Goal: Information Seeking & Learning: Learn about a topic

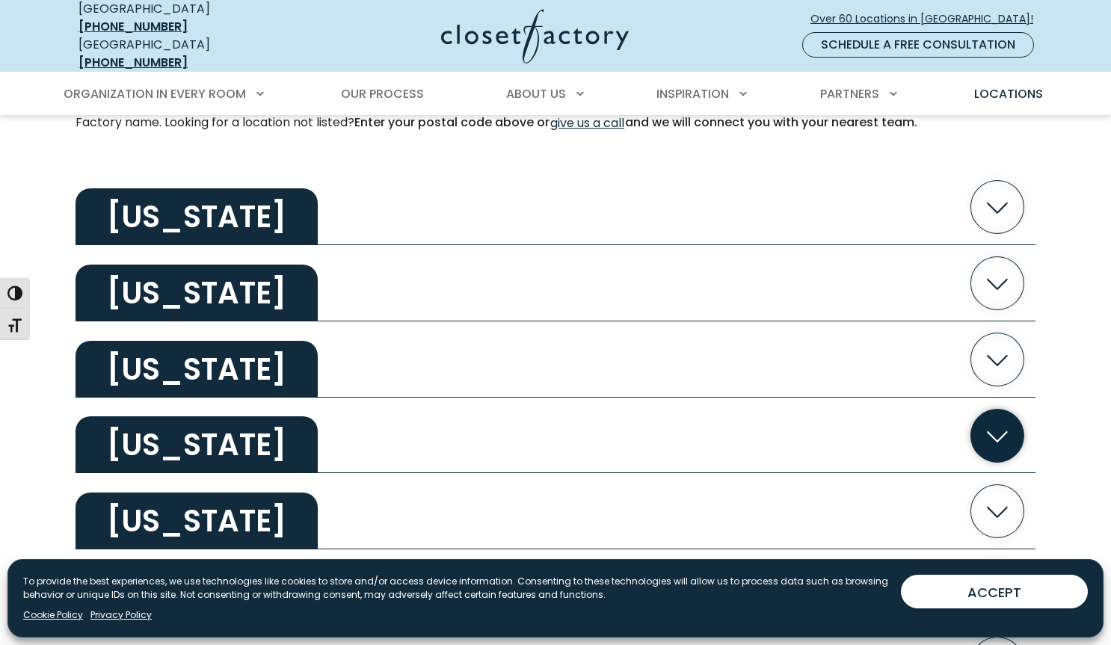
scroll to position [446, 0]
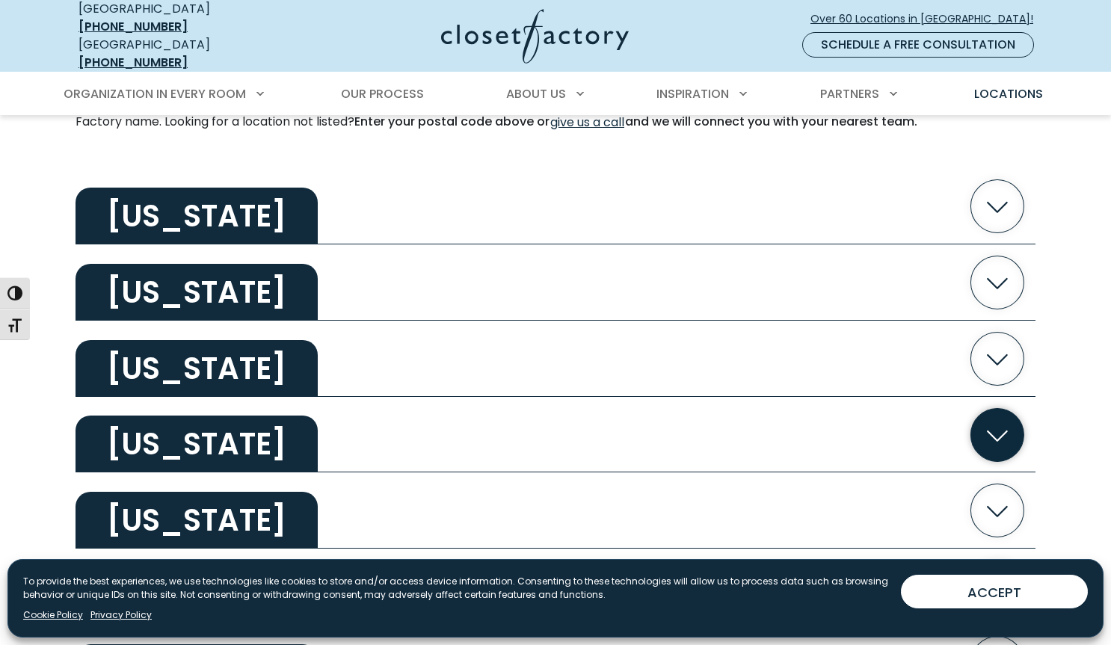
click at [194, 436] on h2 "California" at bounding box center [197, 444] width 242 height 57
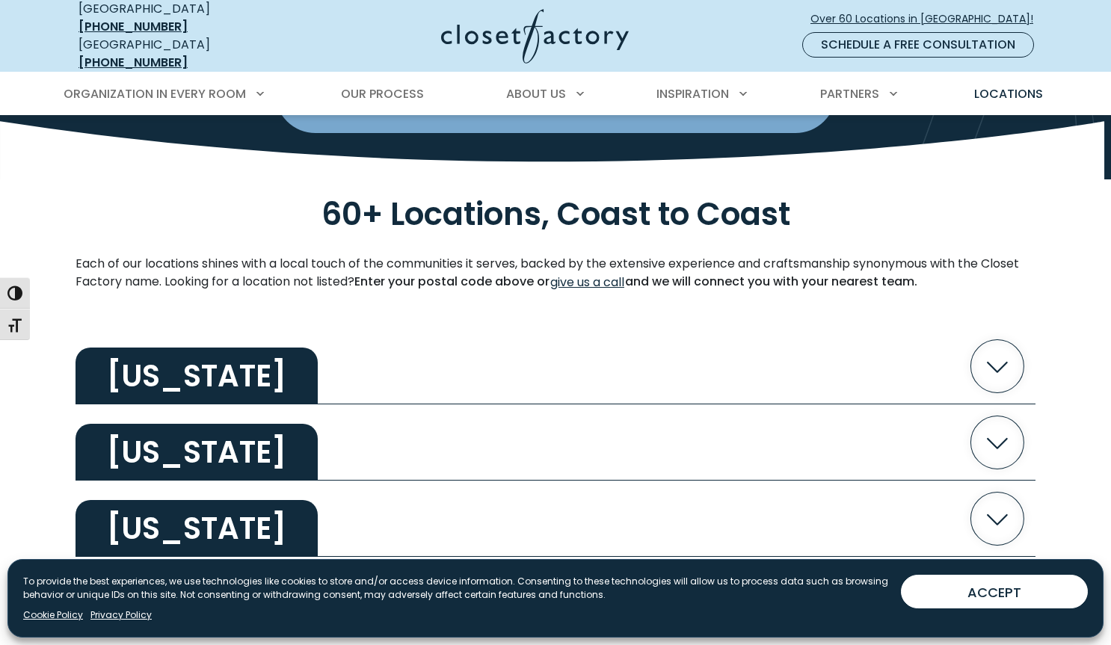
scroll to position [0, 0]
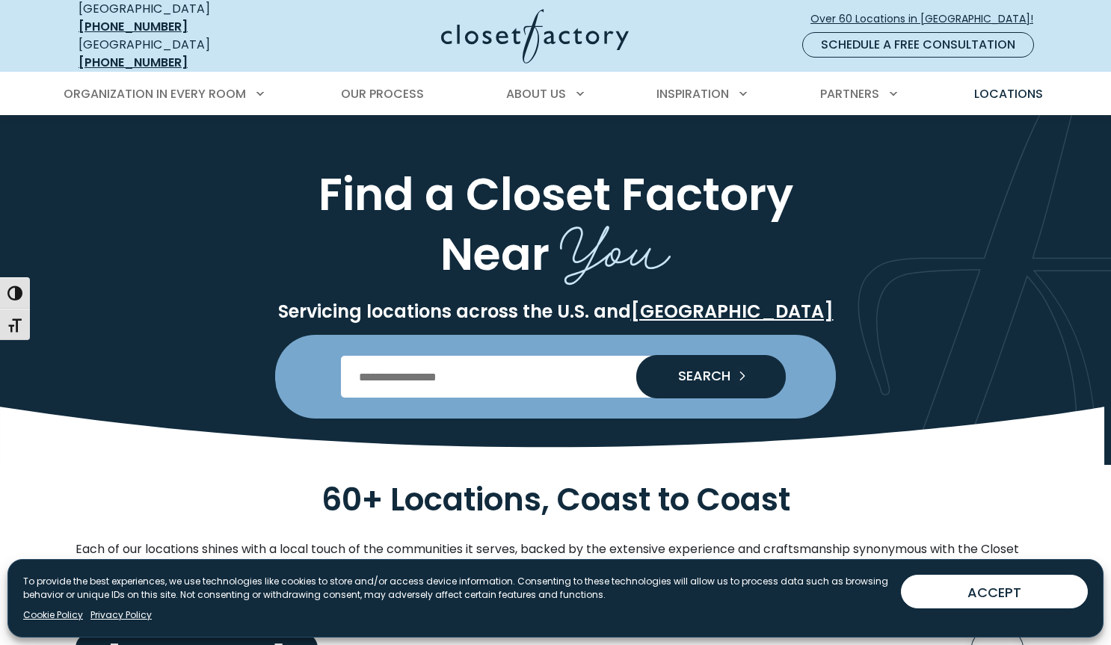
click at [522, 363] on input "Enter Postal Code" at bounding box center [556, 377] width 430 height 42
type input "*****"
click at [636, 355] on button "SEARCH" at bounding box center [711, 376] width 150 height 43
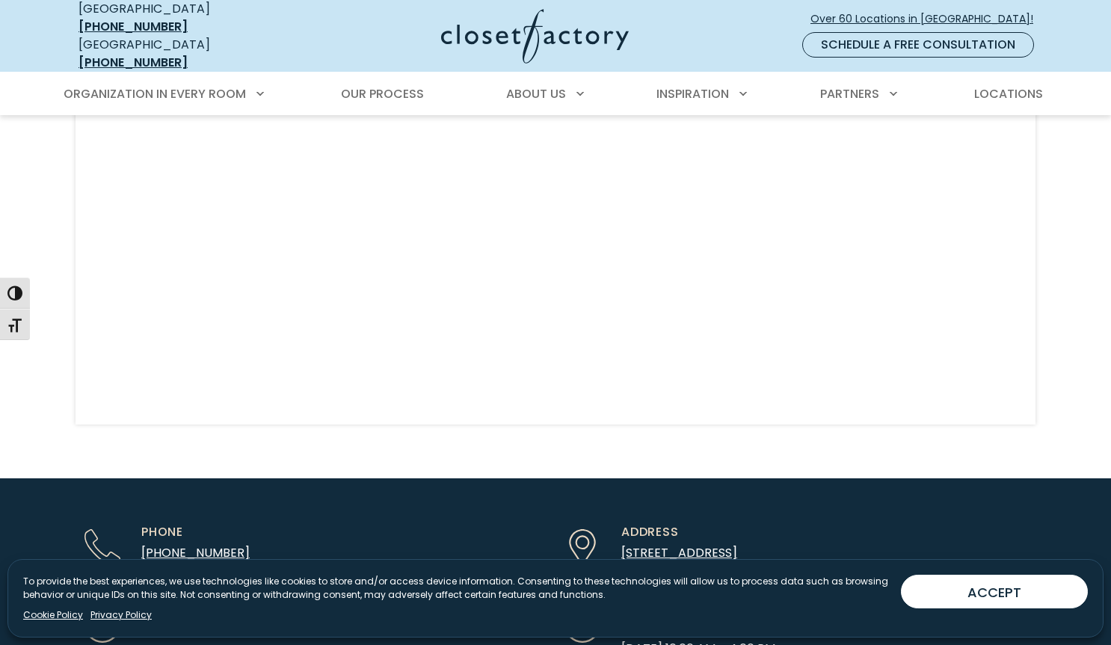
scroll to position [3749, 0]
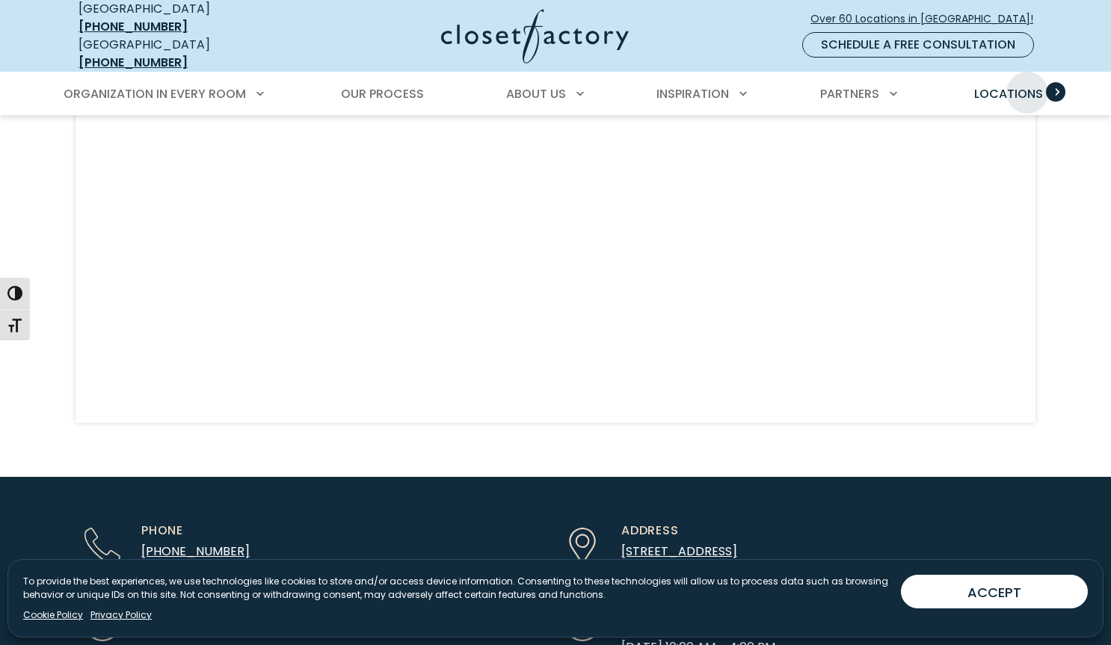
click at [1027, 85] on span "Locations" at bounding box center [1008, 93] width 69 height 17
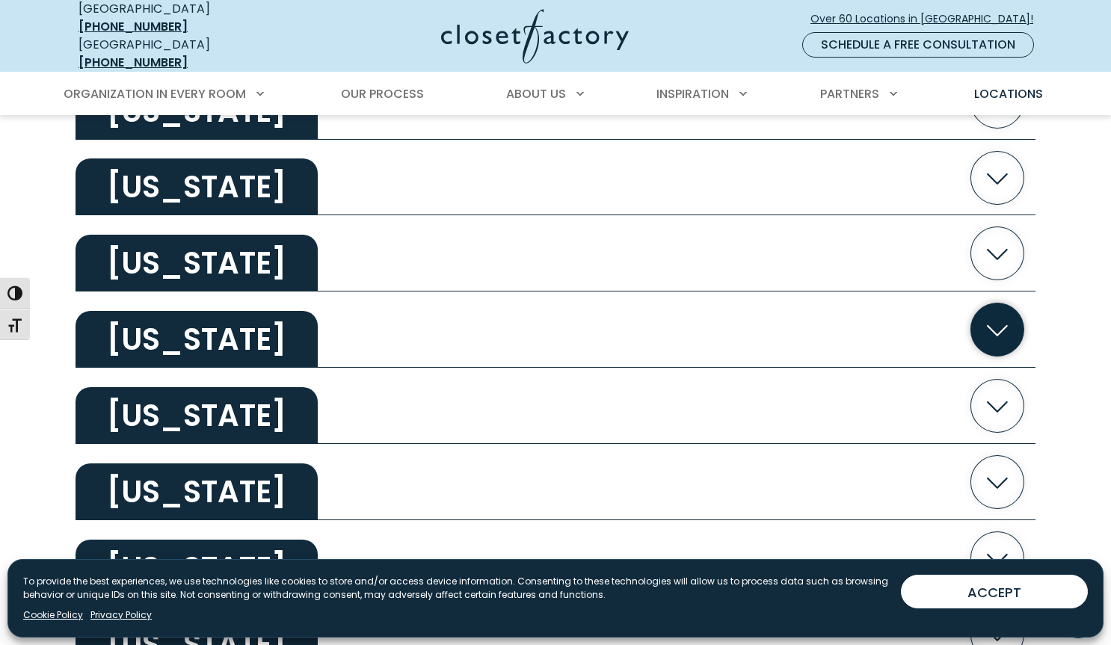
scroll to position [704, 0]
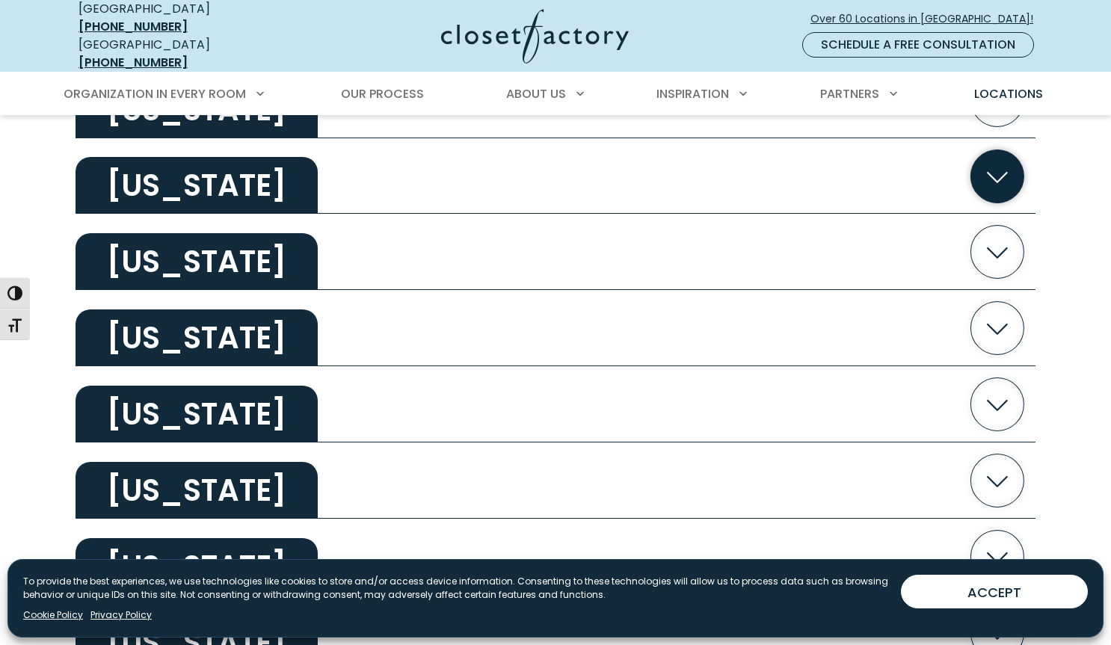
click at [246, 162] on h2 "California" at bounding box center [197, 185] width 242 height 57
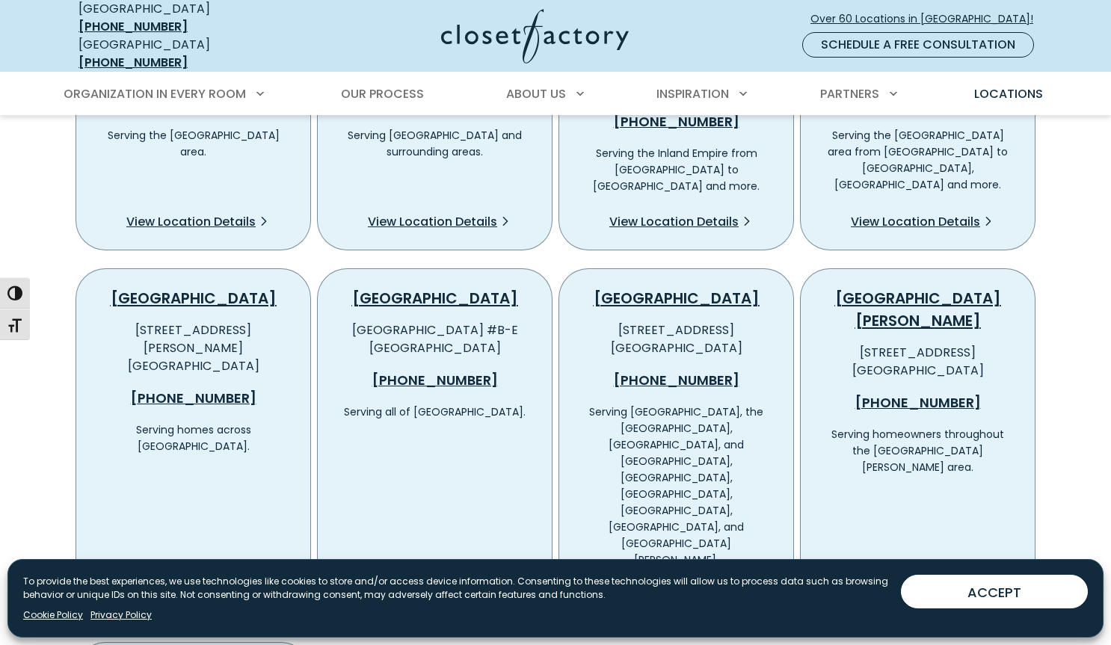
scroll to position [950, 0]
click at [722, 586] on span "View Location Details" at bounding box center [673, 595] width 129 height 18
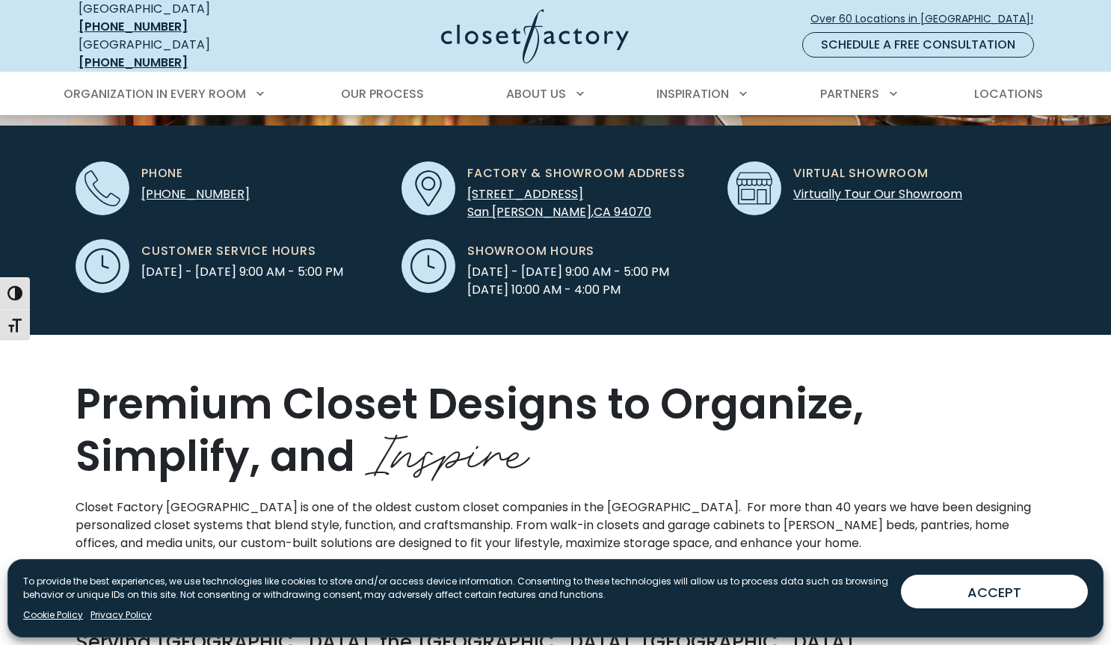
scroll to position [477, 0]
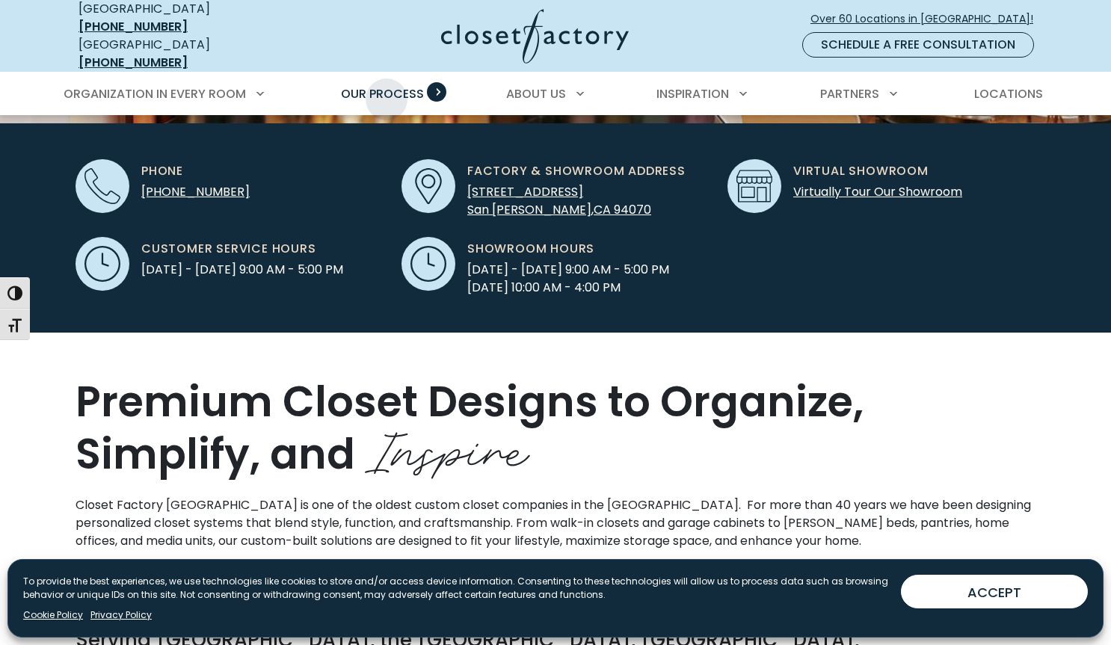
click at [387, 88] on span "Our Process" at bounding box center [382, 93] width 83 height 17
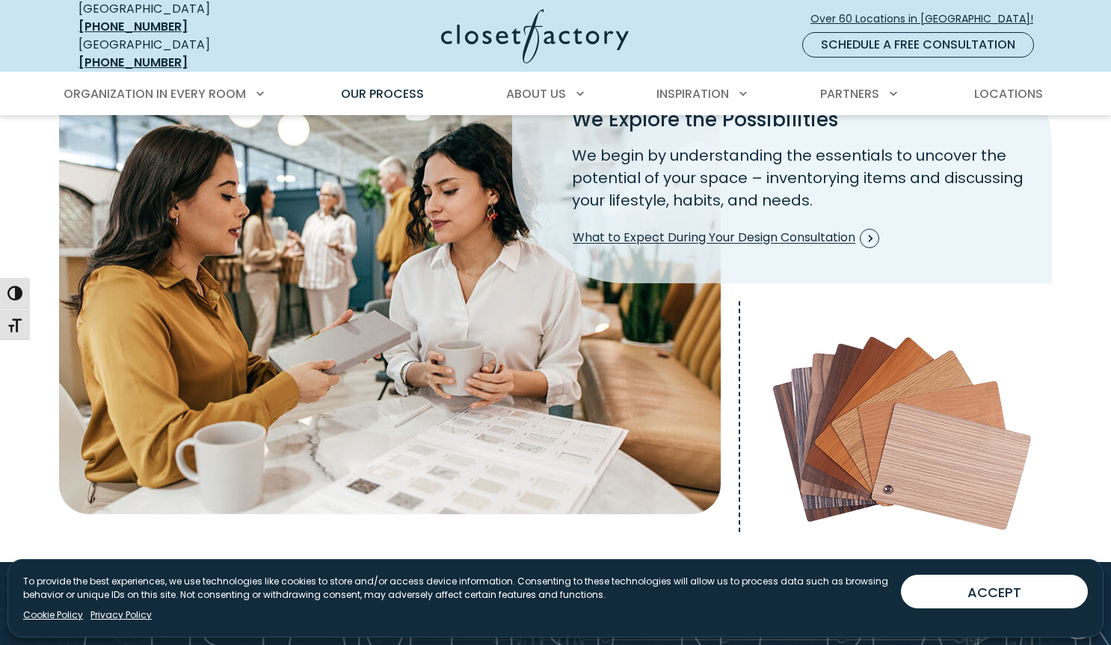
scroll to position [448, 0]
click at [760, 230] on span "What to Expect During Your Design Consultation" at bounding box center [726, 239] width 307 height 19
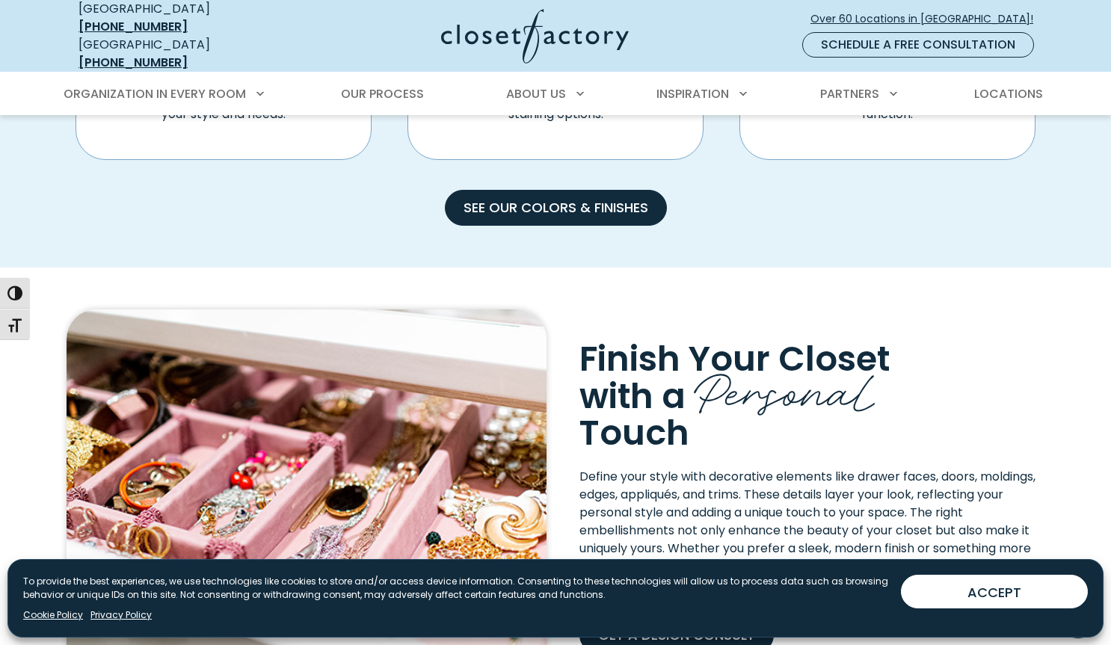
scroll to position [1065, 0]
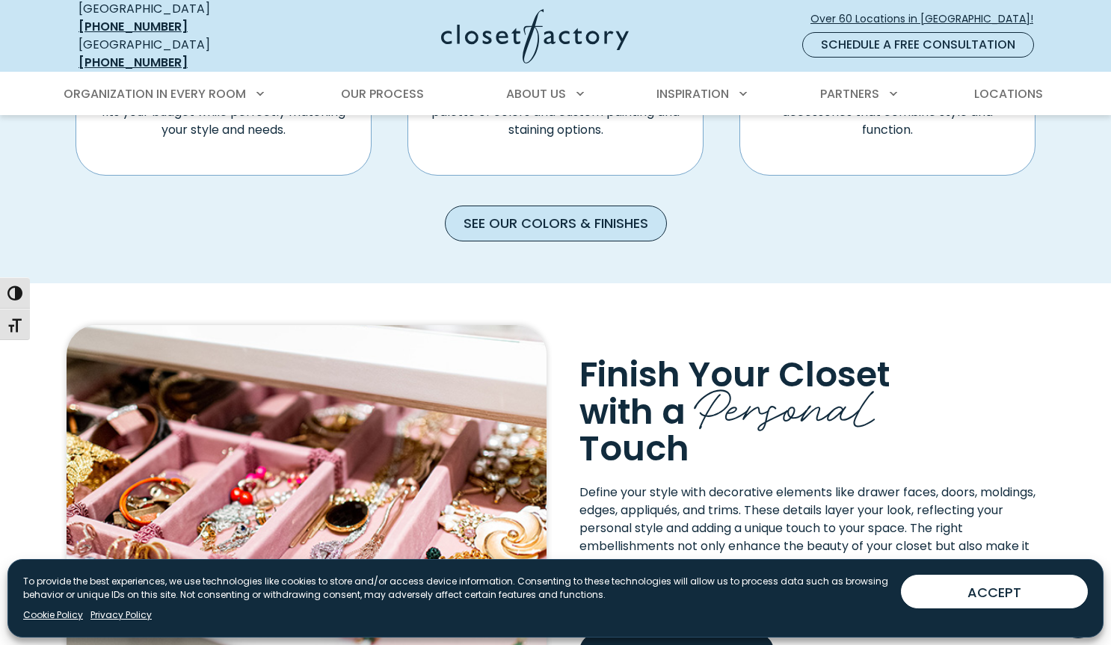
click at [543, 209] on link "See our Colors & Finishes" at bounding box center [556, 224] width 222 height 36
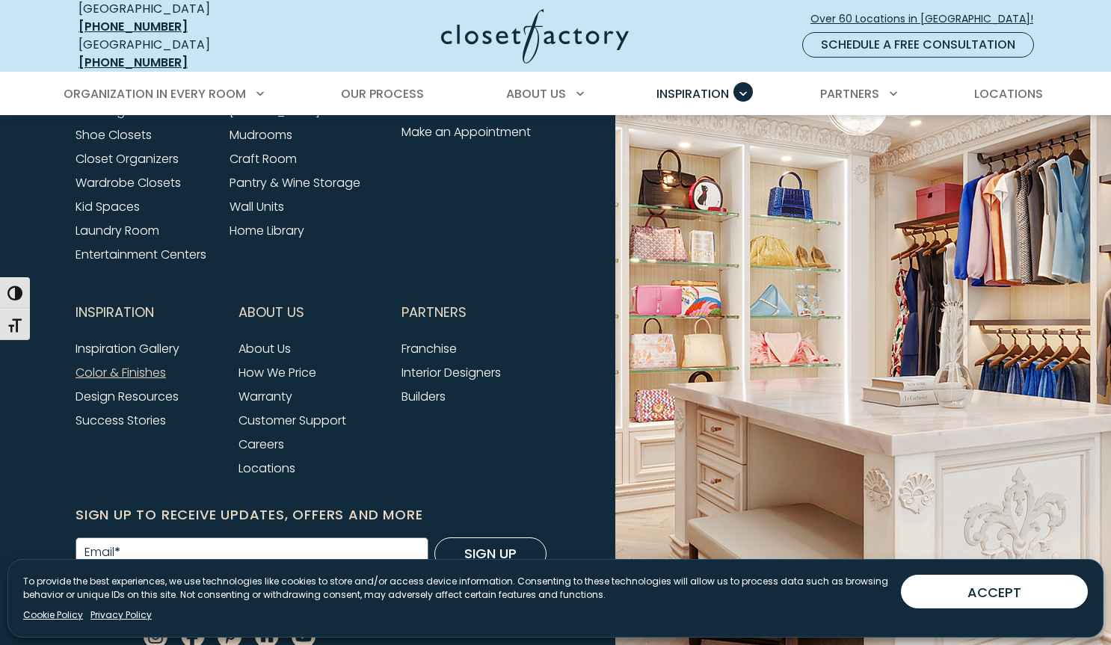
scroll to position [4669, 0]
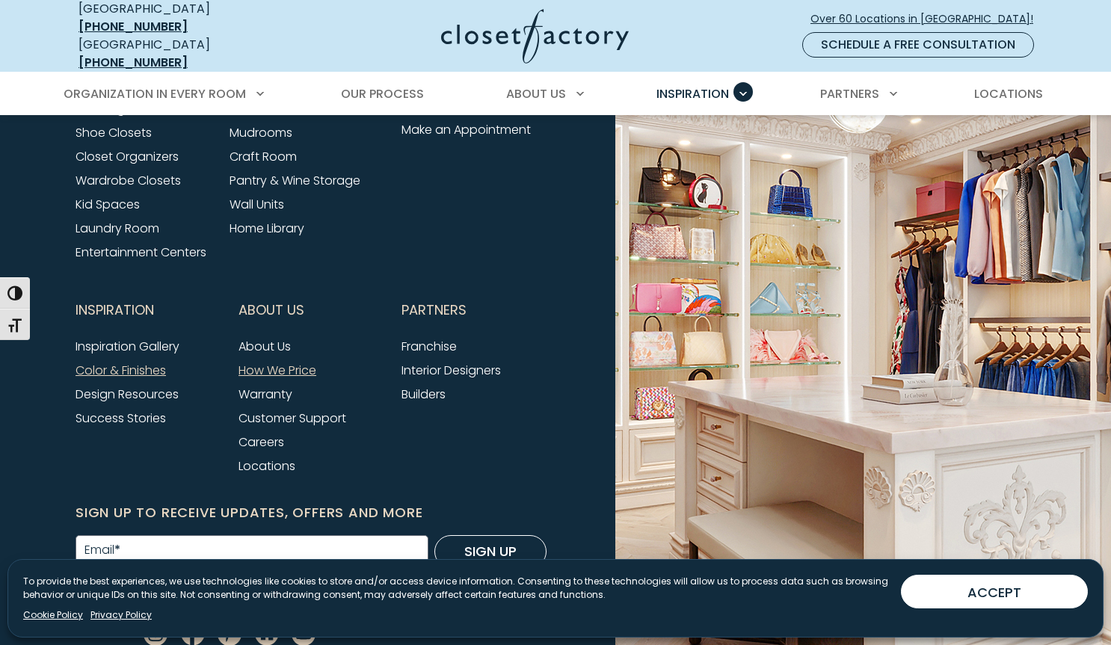
click at [281, 362] on link "How We Price" at bounding box center [278, 370] width 78 height 17
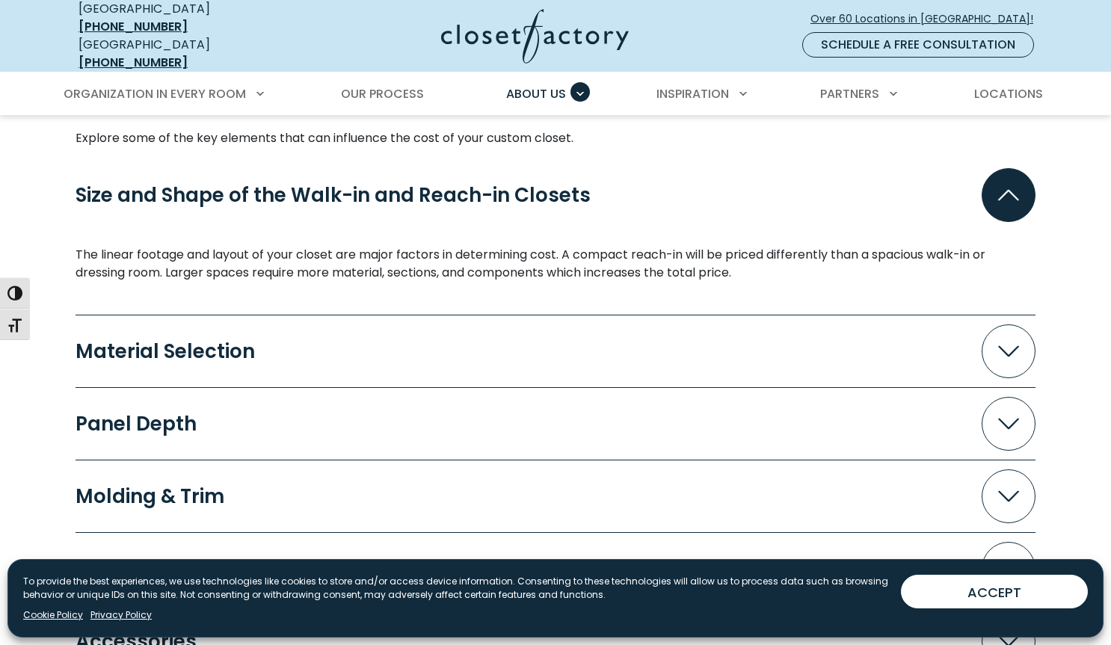
scroll to position [1345, 0]
click at [236, 341] on div "Material Selection" at bounding box center [171, 350] width 191 height 19
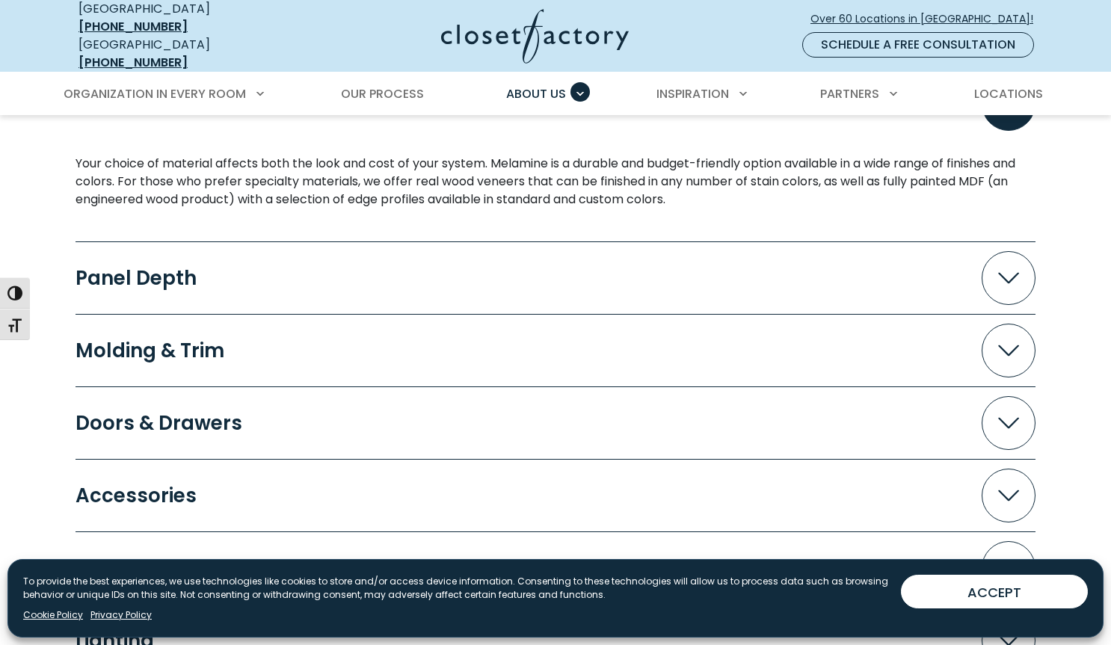
scroll to position [1593, 0]
click at [584, 273] on button "Panel Depth" at bounding box center [556, 278] width 960 height 54
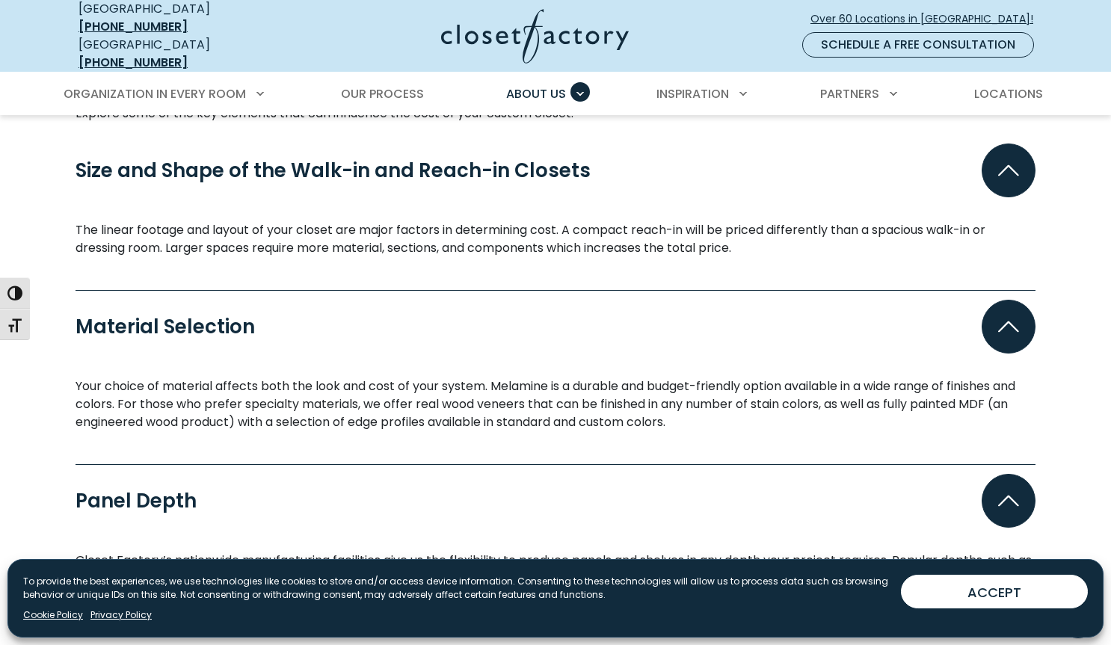
scroll to position [1365, 0]
